Goal: Browse casually

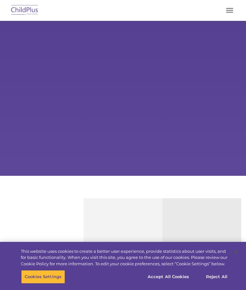
select select "MEDIUM"
click at [229, 10] on button "button" at bounding box center [229, 10] width 13 height 10
click at [232, 11] on button "button" at bounding box center [229, 10] width 13 height 10
click at [234, 13] on button "button" at bounding box center [229, 10] width 13 height 10
click at [27, 10] on img at bounding box center [25, 10] width 30 height 15
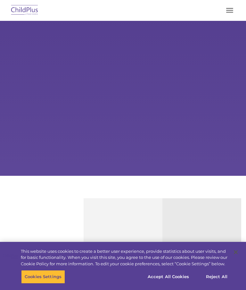
click at [235, 11] on button "button" at bounding box center [229, 10] width 13 height 10
select select "MEDIUM"
click at [233, 11] on button "button" at bounding box center [229, 10] width 13 height 10
click at [231, 14] on button "button" at bounding box center [229, 10] width 13 height 10
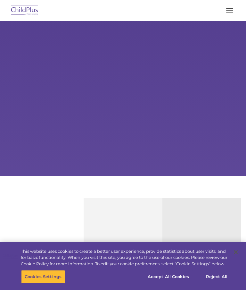
select select "MEDIUM"
click at [231, 12] on button "button" at bounding box center [229, 10] width 13 height 10
click at [233, 11] on button "button" at bounding box center [229, 10] width 13 height 10
click at [22, 15] on img at bounding box center [25, 10] width 30 height 15
click at [29, 10] on img at bounding box center [25, 10] width 30 height 15
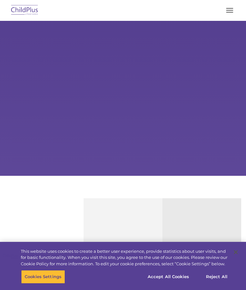
select select "MEDIUM"
click at [26, 6] on img at bounding box center [25, 10] width 30 height 15
select select "MEDIUM"
